Goal: Task Accomplishment & Management: Use online tool/utility

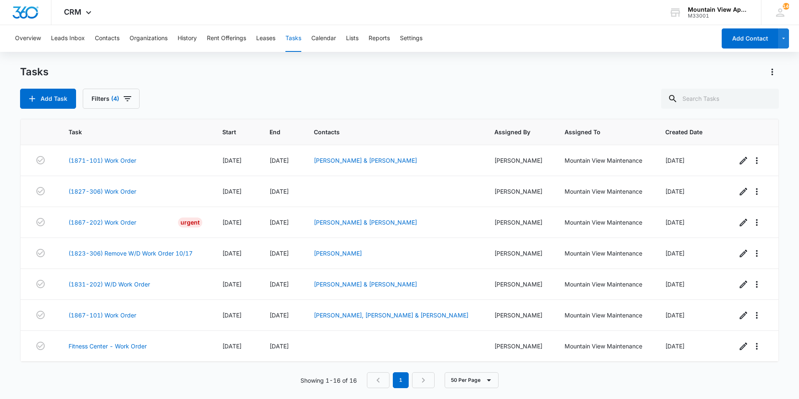
scroll to position [278, 0]
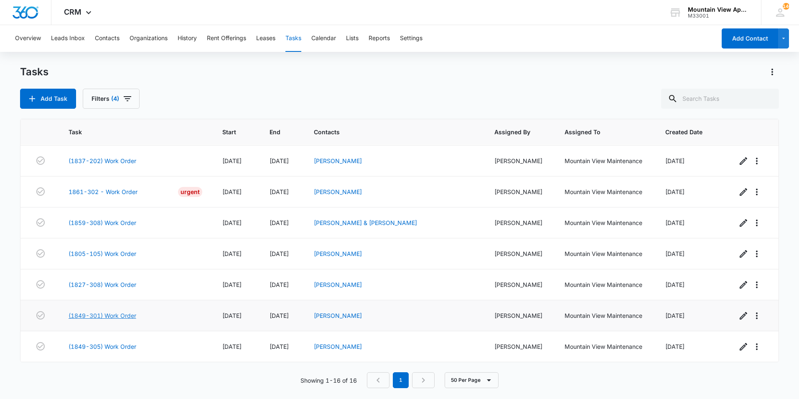
click at [82, 316] on link "(1849-301) Work Order" at bounding box center [103, 315] width 68 height 9
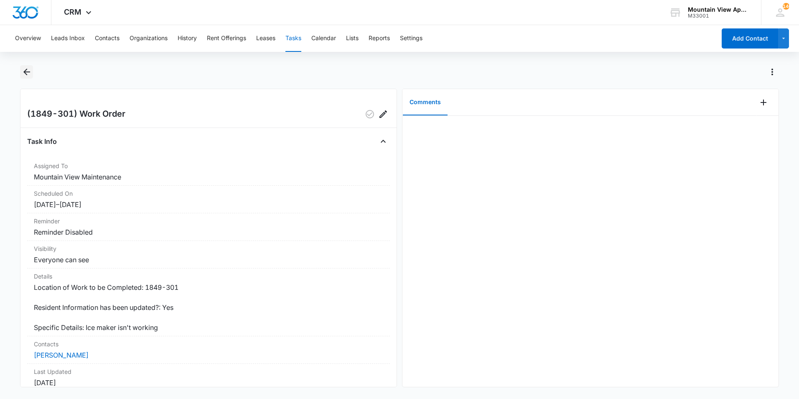
click at [28, 67] on icon "Back" at bounding box center [27, 72] width 10 height 10
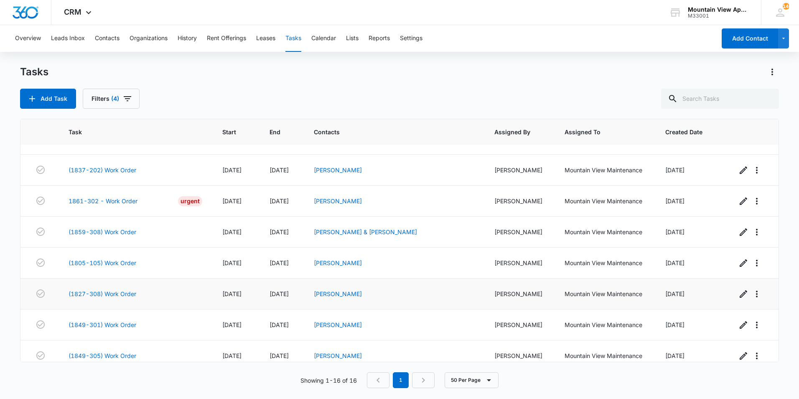
scroll to position [278, 0]
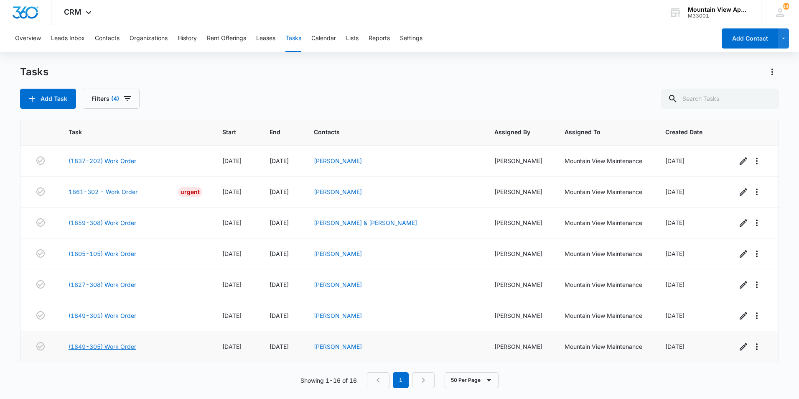
click at [89, 341] on td "(1849-305) Work Order" at bounding box center [135, 346] width 154 height 31
click at [95, 348] on link "(1849-305) Work Order" at bounding box center [103, 346] width 68 height 9
